Goal: Use online tool/utility: Utilize a website feature to perform a specific function

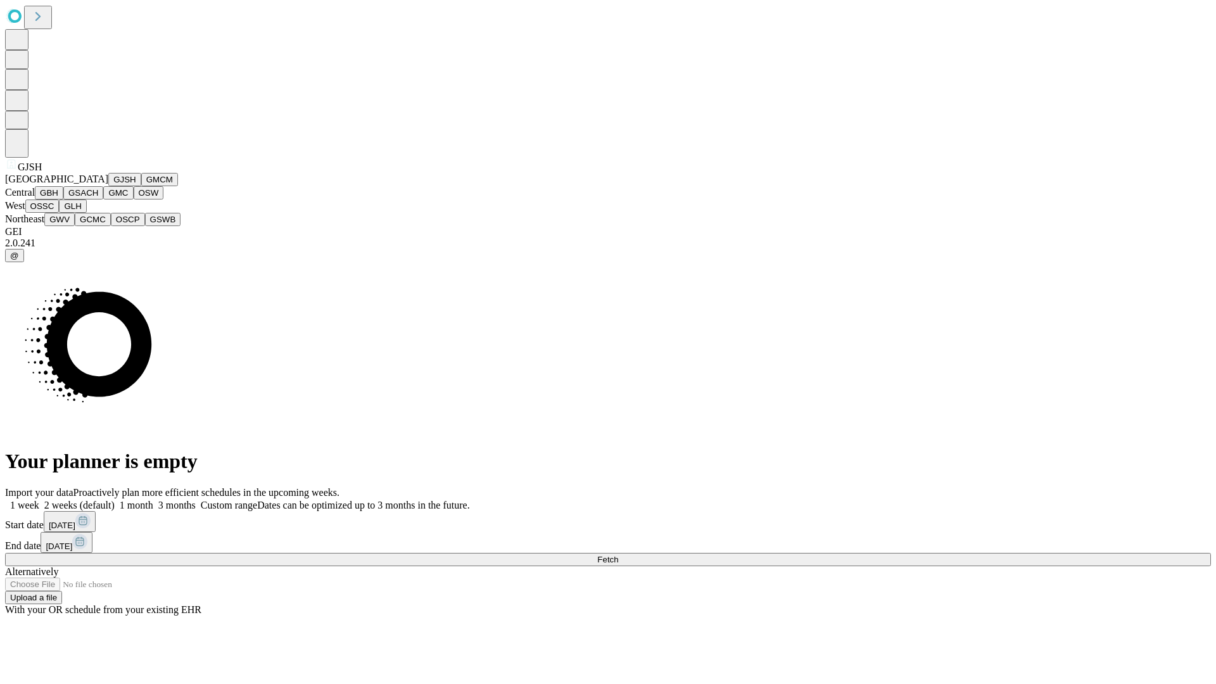
click at [108, 186] on button "GJSH" at bounding box center [124, 179] width 33 height 13
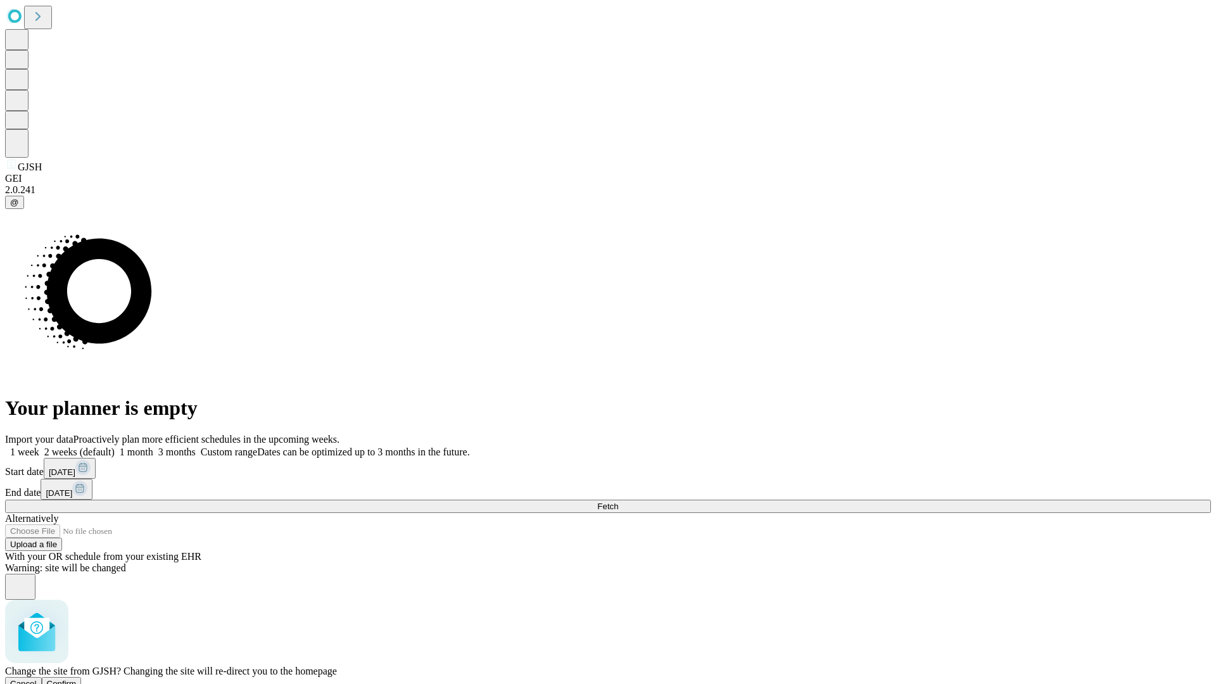
click at [77, 679] on span "Confirm" at bounding box center [62, 683] width 30 height 9
click at [39, 446] on label "1 week" at bounding box center [22, 451] width 34 height 11
click at [618, 501] on span "Fetch" at bounding box center [607, 505] width 21 height 9
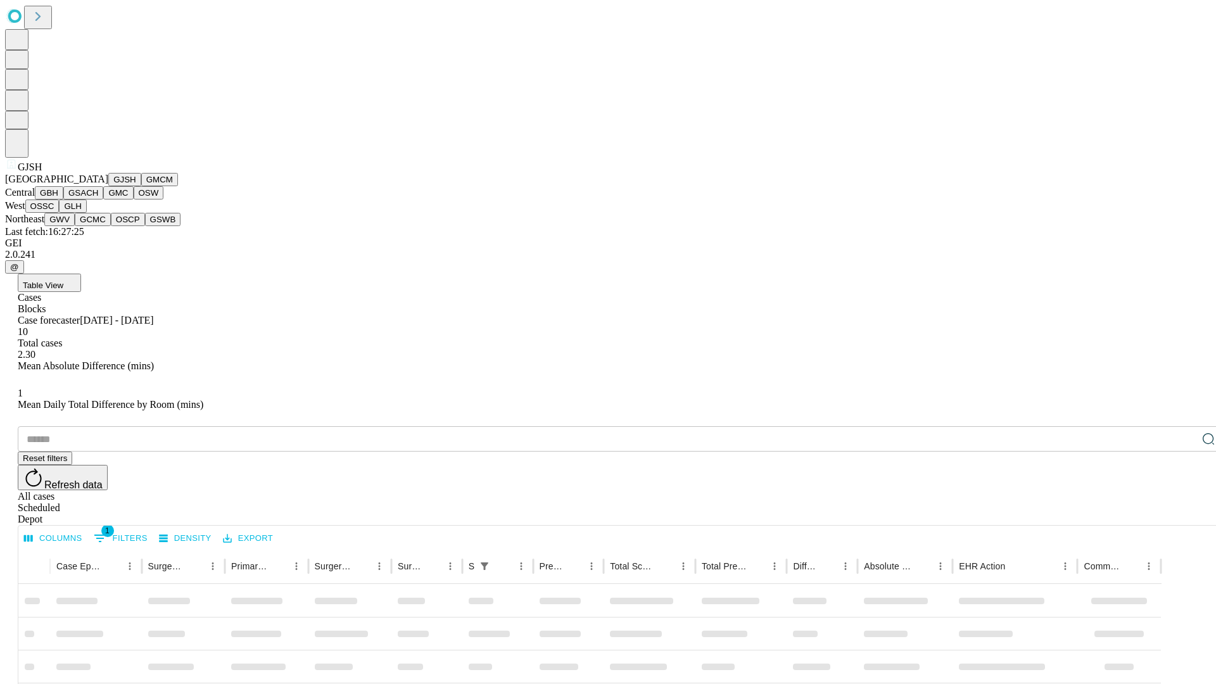
click at [141, 186] on button "GMCM" at bounding box center [159, 179] width 37 height 13
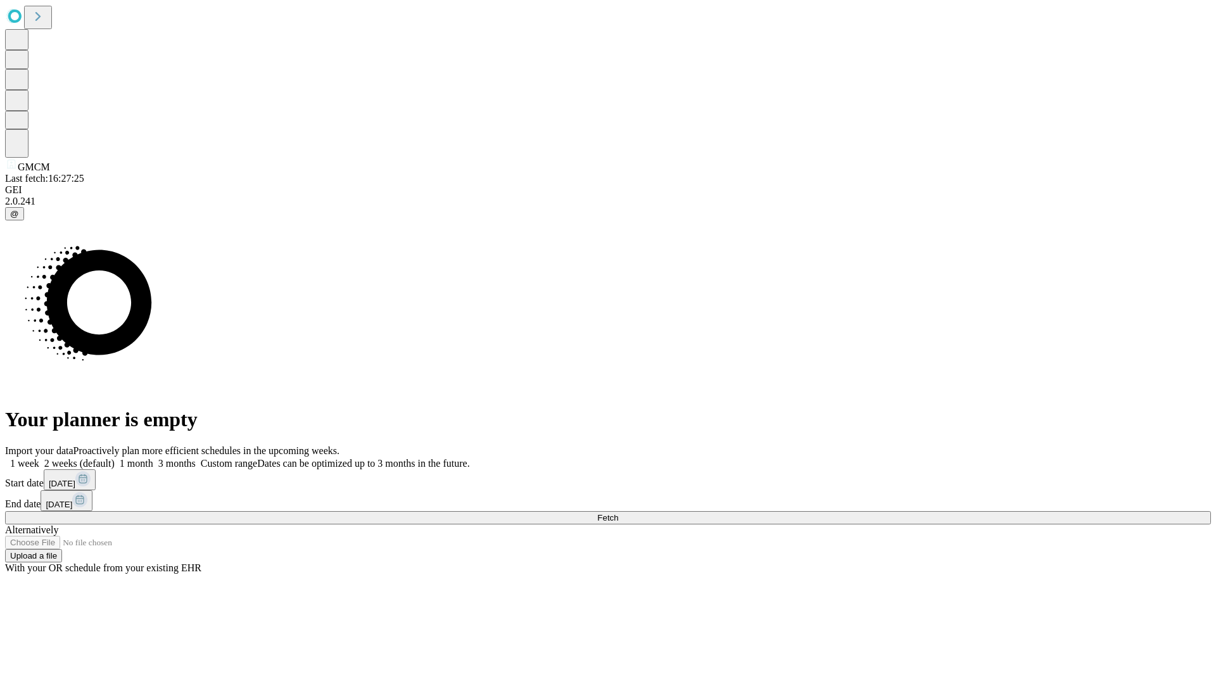
click at [39, 458] on label "1 week" at bounding box center [22, 463] width 34 height 11
click at [618, 513] on span "Fetch" at bounding box center [607, 517] width 21 height 9
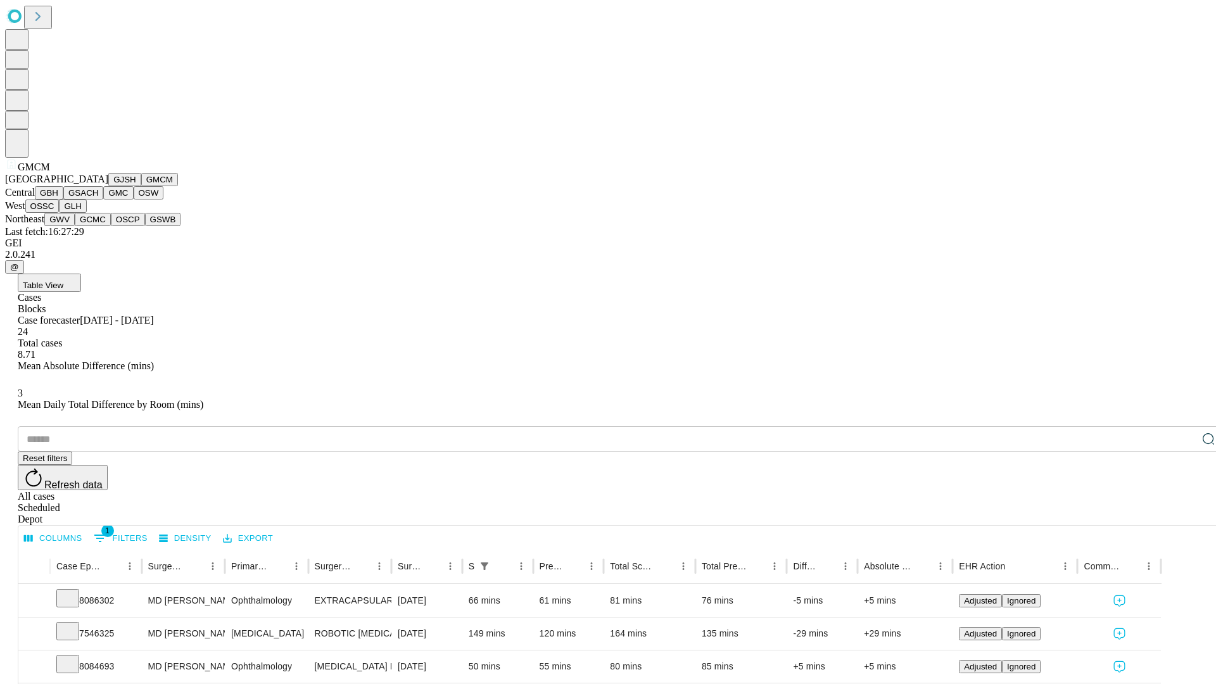
click at [63, 199] on button "GBH" at bounding box center [49, 192] width 28 height 13
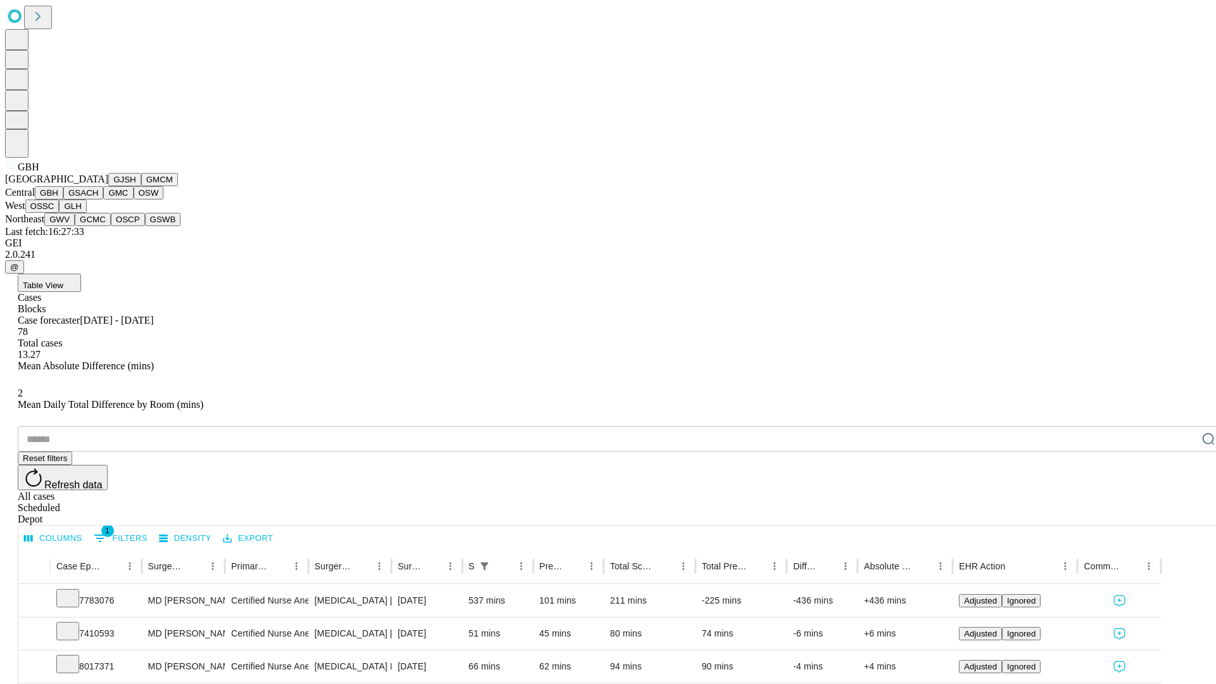
click at [98, 199] on button "GSACH" at bounding box center [83, 192] width 40 height 13
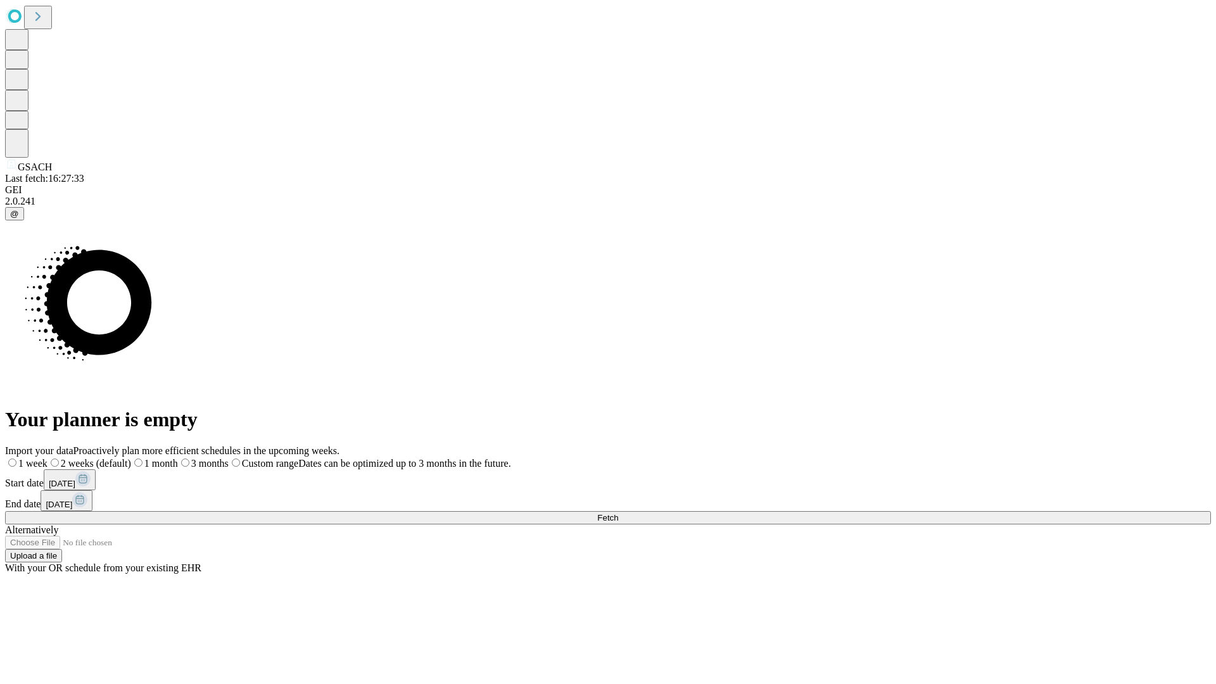
click at [47, 458] on label "1 week" at bounding box center [26, 463] width 42 height 11
click at [618, 513] on span "Fetch" at bounding box center [607, 517] width 21 height 9
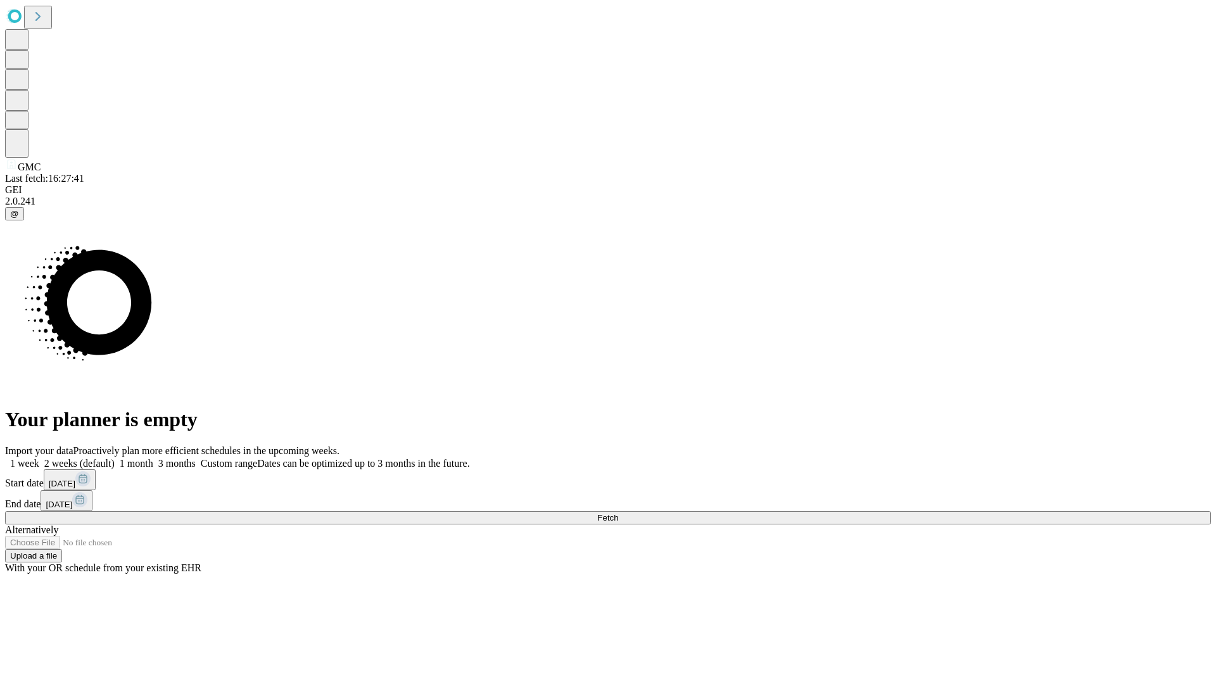
click at [39, 458] on label "1 week" at bounding box center [22, 463] width 34 height 11
click at [618, 513] on span "Fetch" at bounding box center [607, 517] width 21 height 9
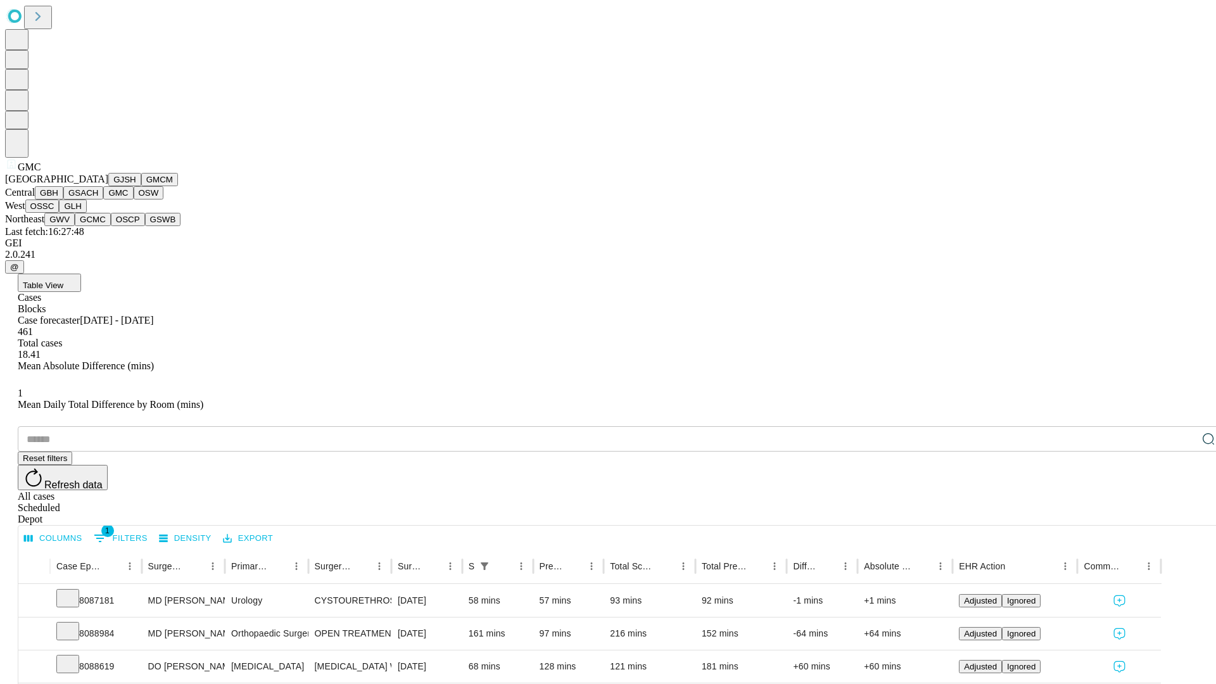
click at [134, 199] on button "OSW" at bounding box center [149, 192] width 30 height 13
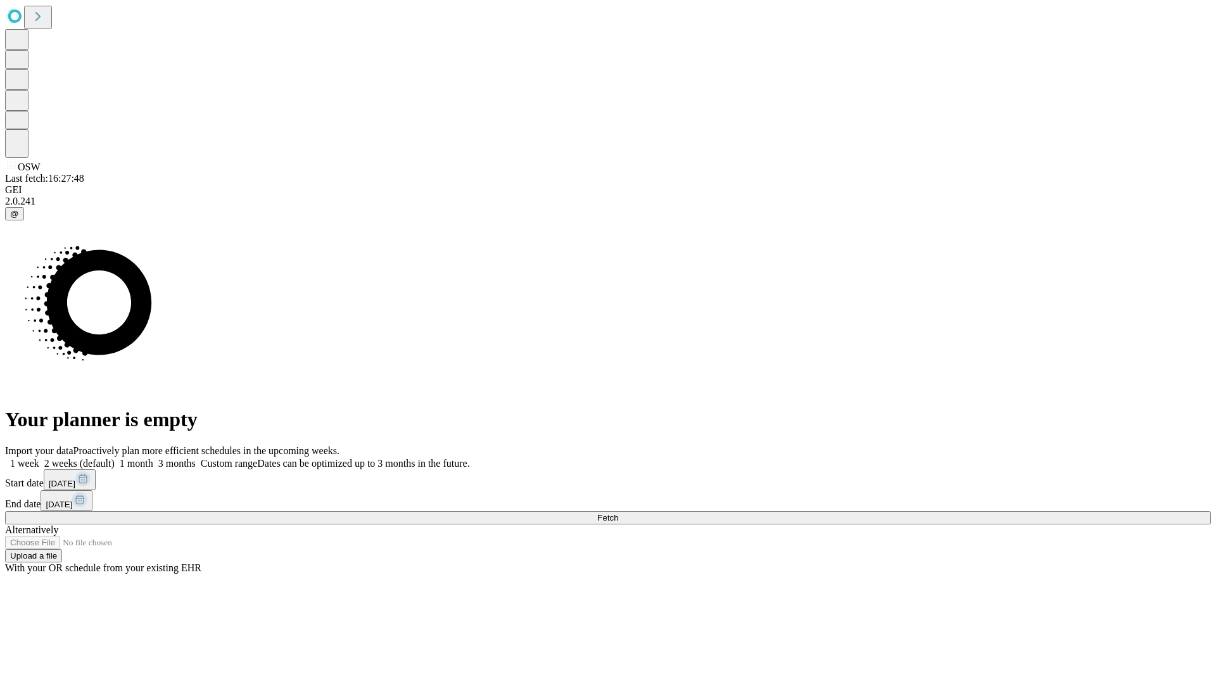
click at [39, 458] on label "1 week" at bounding box center [22, 463] width 34 height 11
click at [618, 513] on span "Fetch" at bounding box center [607, 517] width 21 height 9
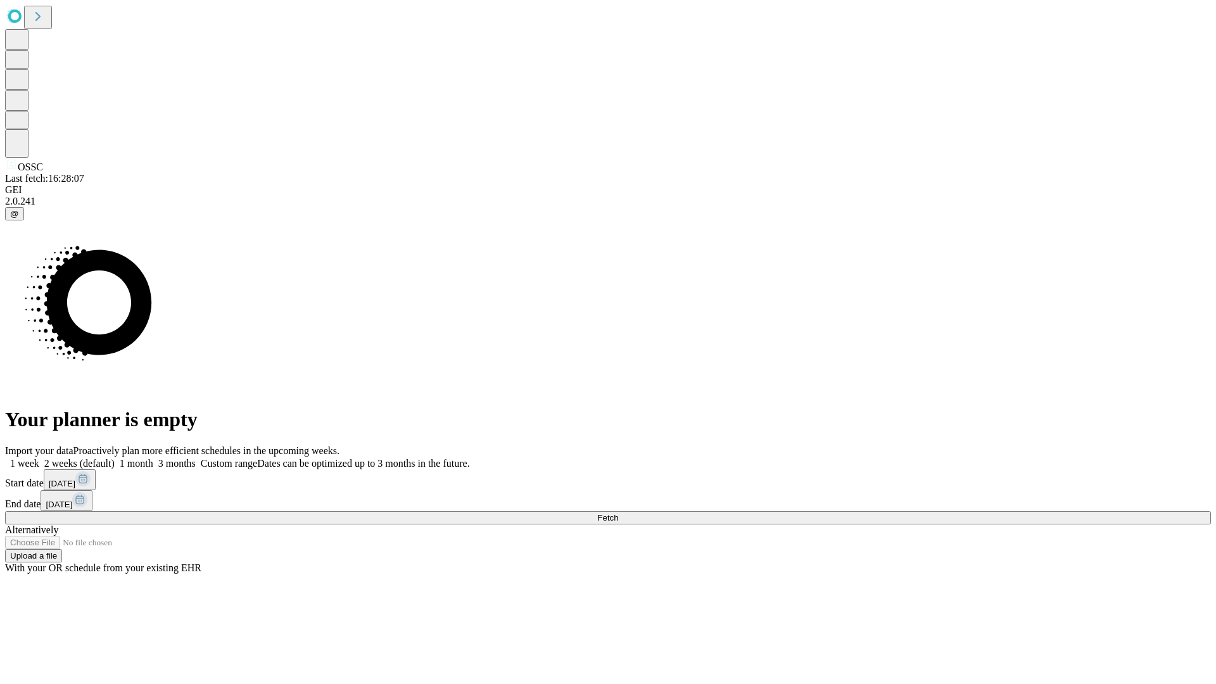
click at [39, 458] on label "1 week" at bounding box center [22, 463] width 34 height 11
click at [618, 513] on span "Fetch" at bounding box center [607, 517] width 21 height 9
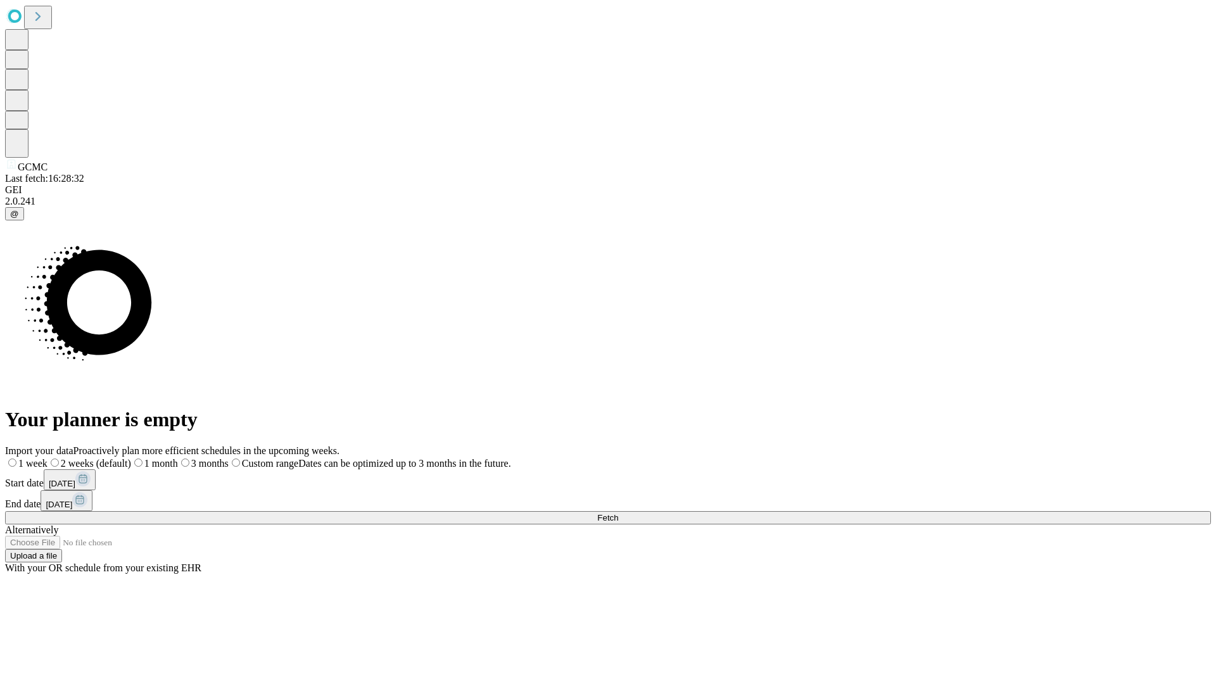
click at [47, 458] on label "1 week" at bounding box center [26, 463] width 42 height 11
click at [618, 513] on span "Fetch" at bounding box center [607, 517] width 21 height 9
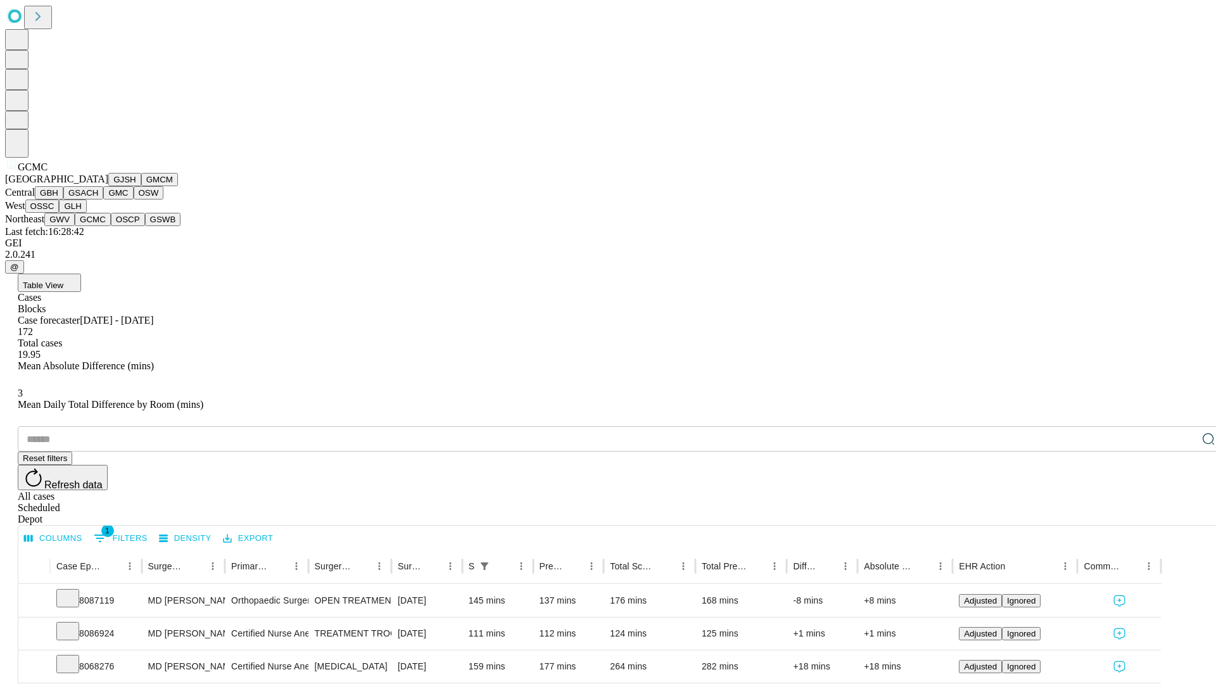
click at [111, 226] on button "OSCP" at bounding box center [128, 219] width 34 height 13
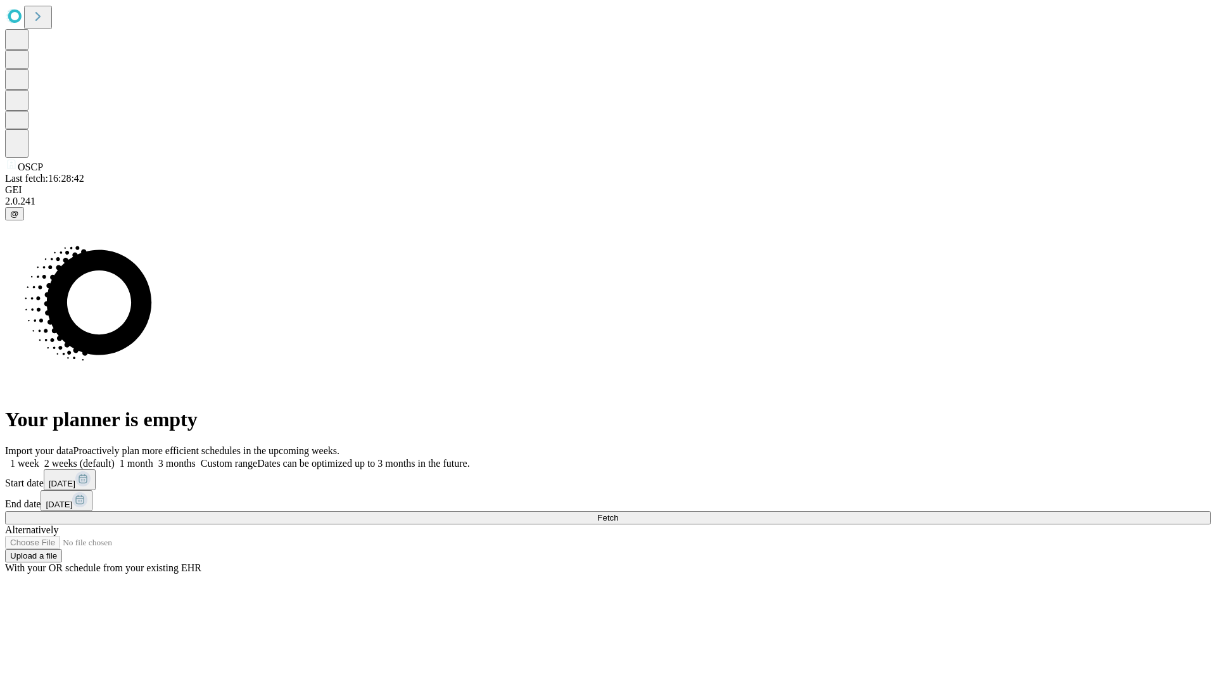
click at [39, 458] on label "1 week" at bounding box center [22, 463] width 34 height 11
click at [618, 513] on span "Fetch" at bounding box center [607, 517] width 21 height 9
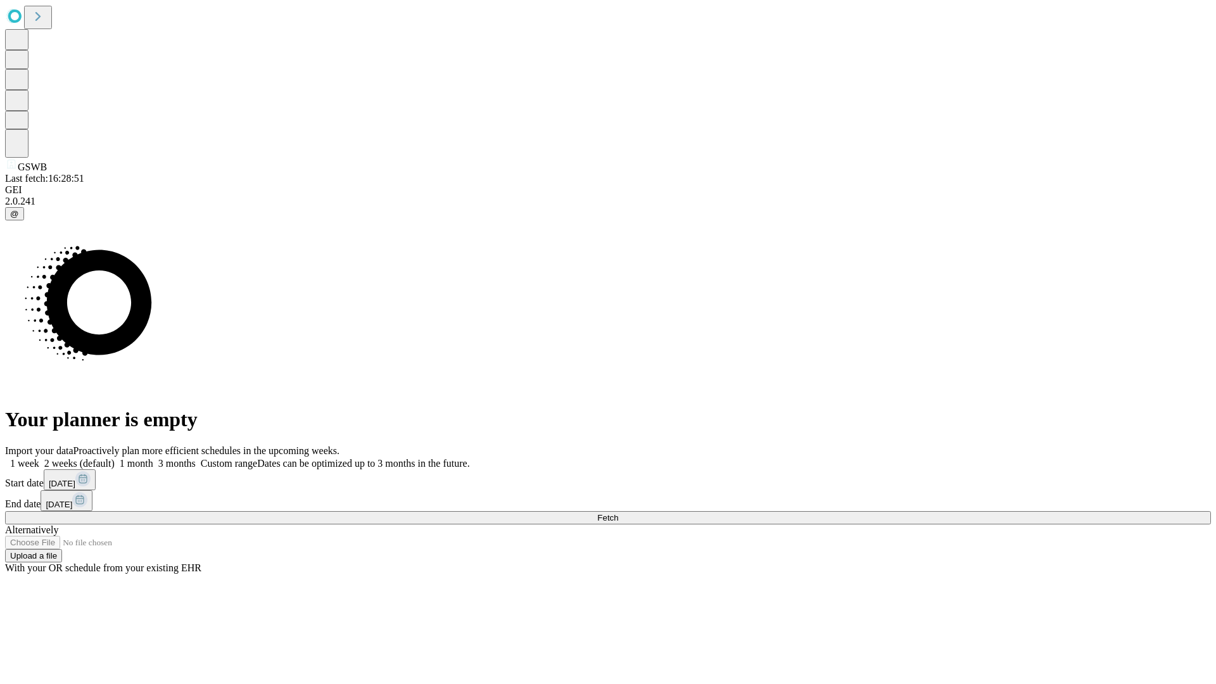
click at [39, 458] on label "1 week" at bounding box center [22, 463] width 34 height 11
click at [618, 513] on span "Fetch" at bounding box center [607, 517] width 21 height 9
